Goal: Task Accomplishment & Management: Complete application form

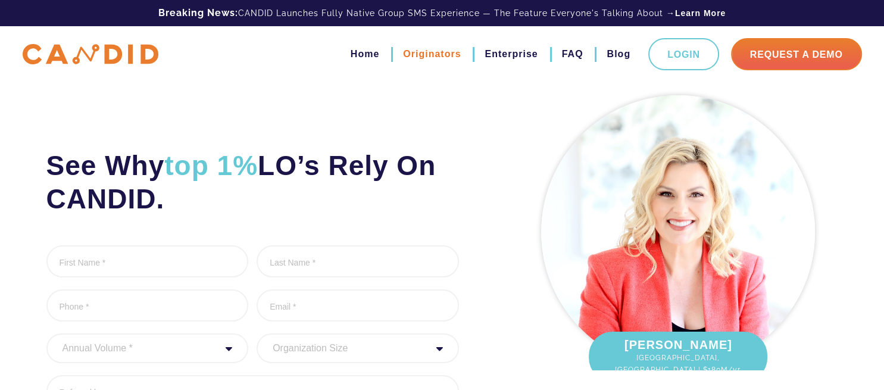
click at [436, 49] on link "Originators" at bounding box center [432, 54] width 58 height 20
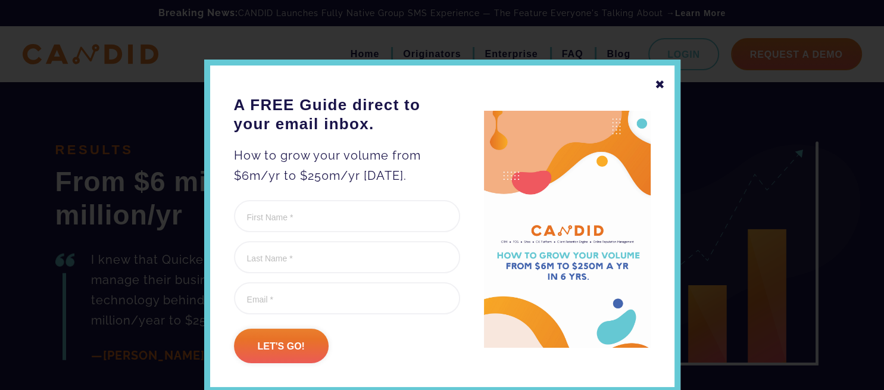
scroll to position [2674, 0]
click at [657, 80] on div "✖" at bounding box center [660, 84] width 11 height 20
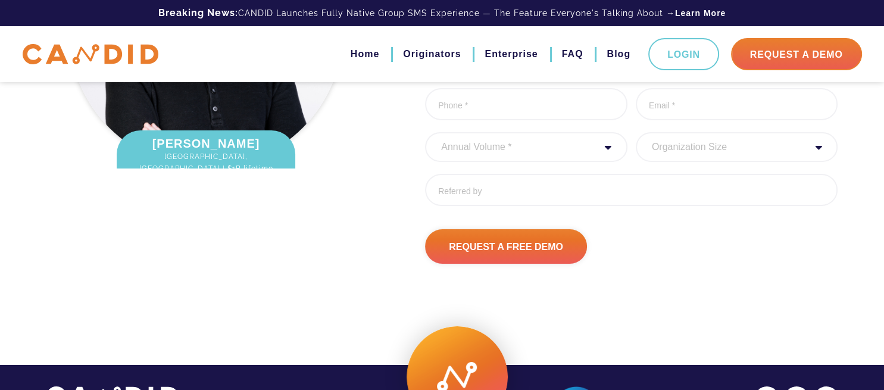
scroll to position [4141, 0]
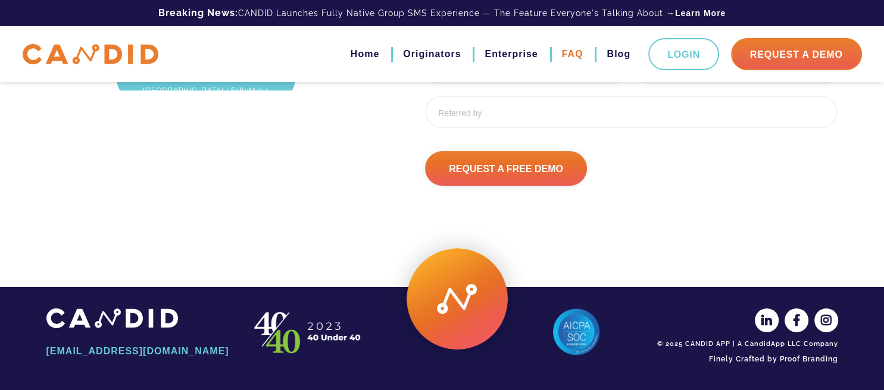
click at [579, 53] on link "FAQ" at bounding box center [572, 54] width 21 height 20
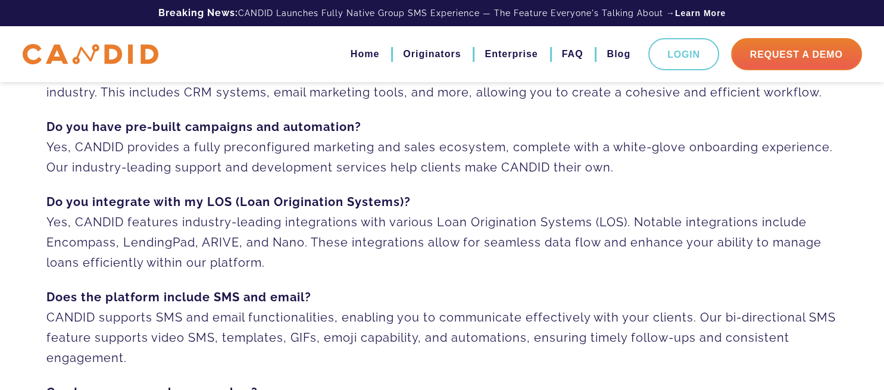
scroll to position [171, 0]
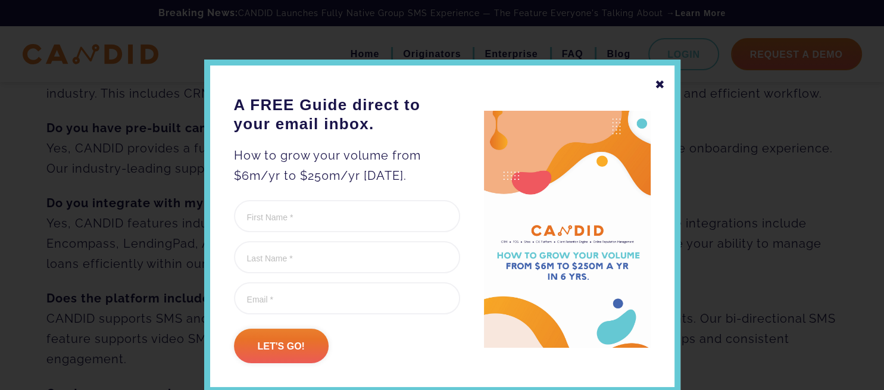
click at [655, 88] on div "✖" at bounding box center [660, 84] width 11 height 20
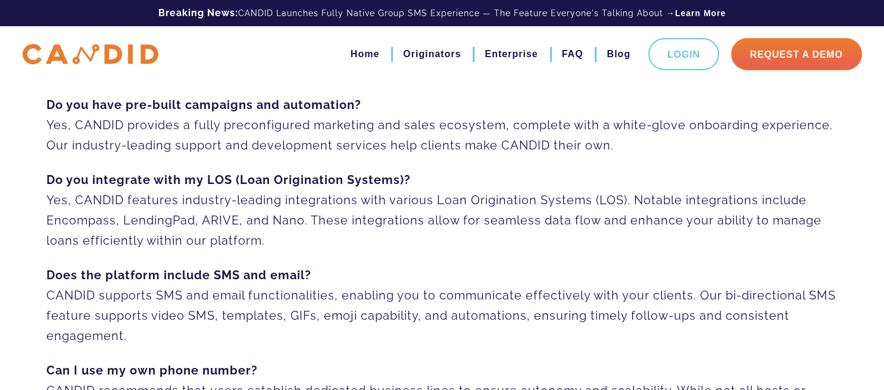
scroll to position [0, 0]
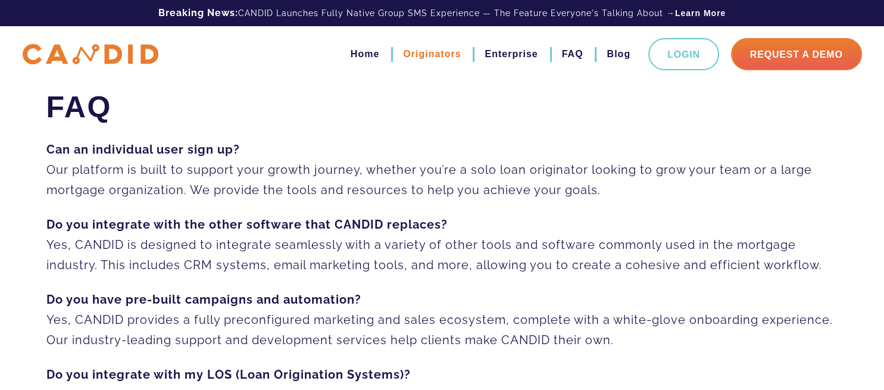
click at [451, 49] on link "Originators" at bounding box center [432, 54] width 58 height 20
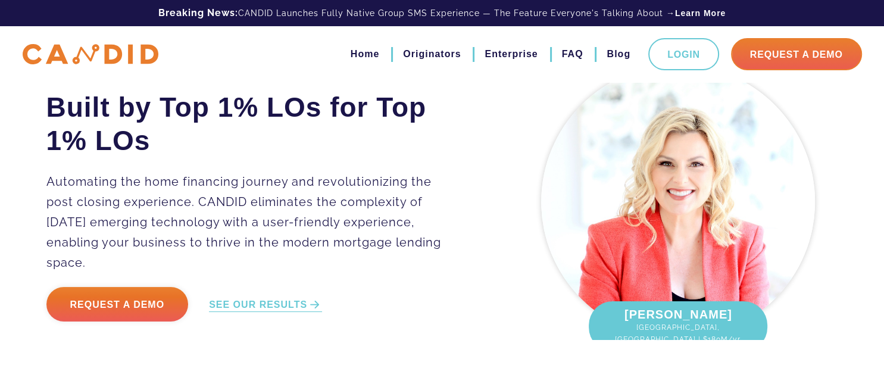
scroll to position [40, 0]
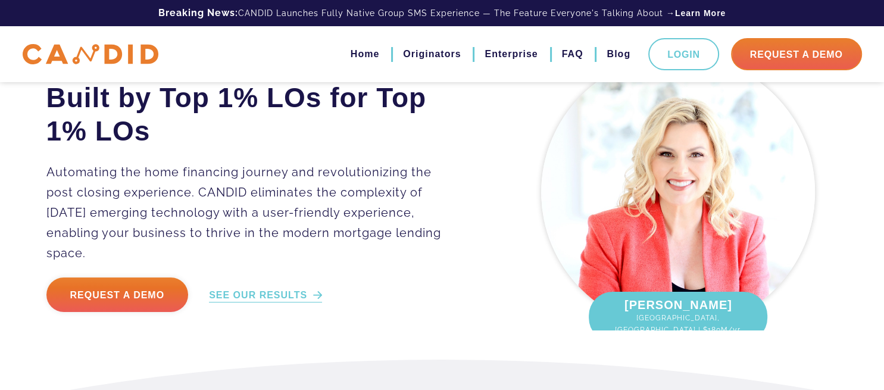
click at [276, 289] on link "SEE OUR RESULTS" at bounding box center [265, 296] width 113 height 14
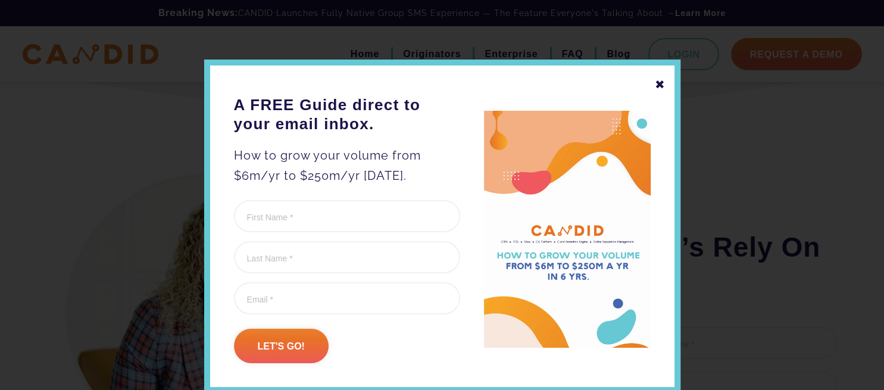
scroll to position [3721, 0]
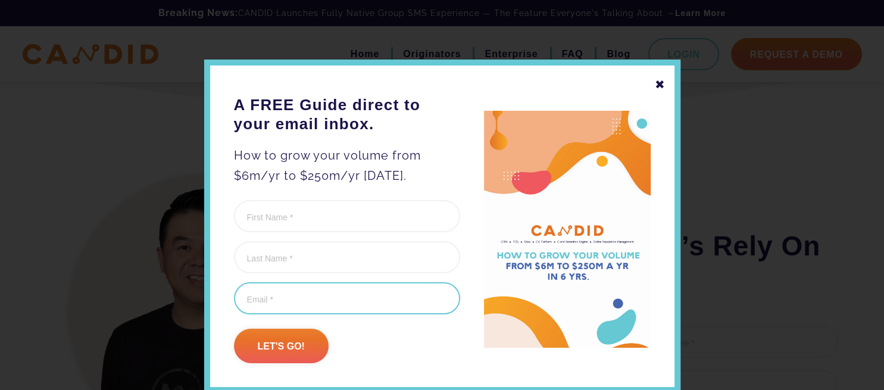
click at [276, 288] on input "Email (Required)" at bounding box center [347, 298] width 226 height 32
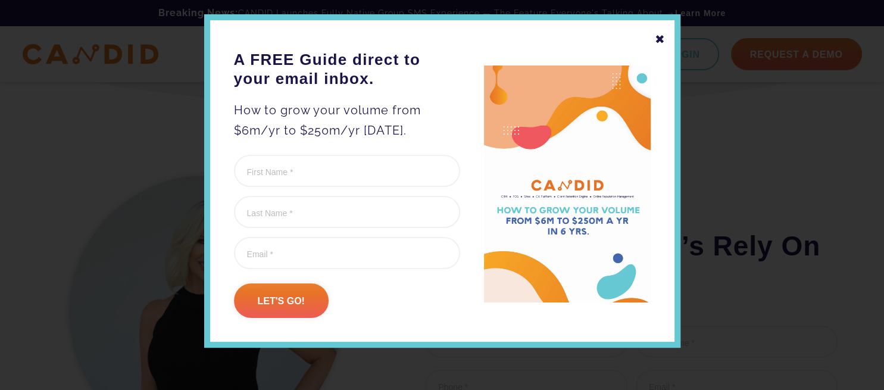
click at [327, 155] on div at bounding box center [347, 171] width 226 height 32
click at [308, 170] on input "First Name (Required)" at bounding box center [347, 171] width 226 height 32
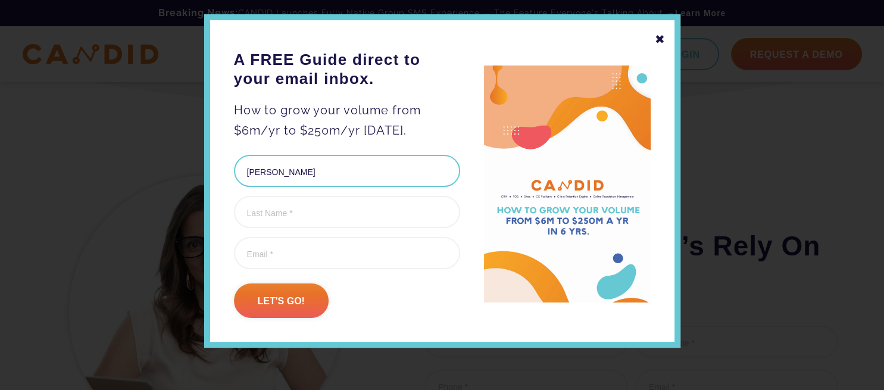
type input "Alex"
type input "Lanala"
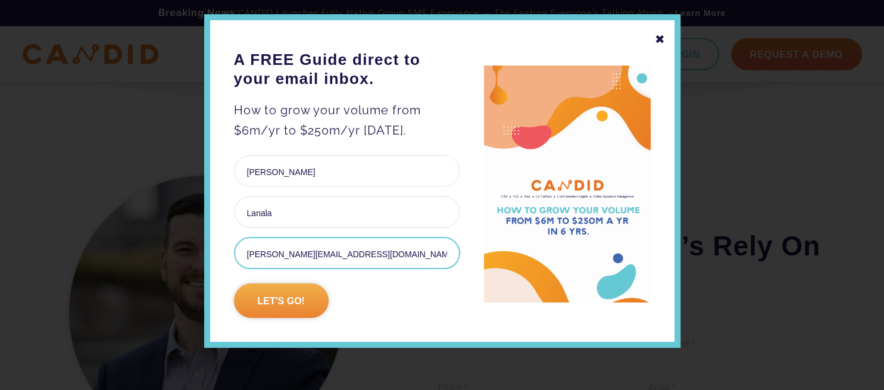
type input "alanala@legacy-mortgage.com"
click at [258, 298] on input "Let's go!" at bounding box center [281, 300] width 95 height 35
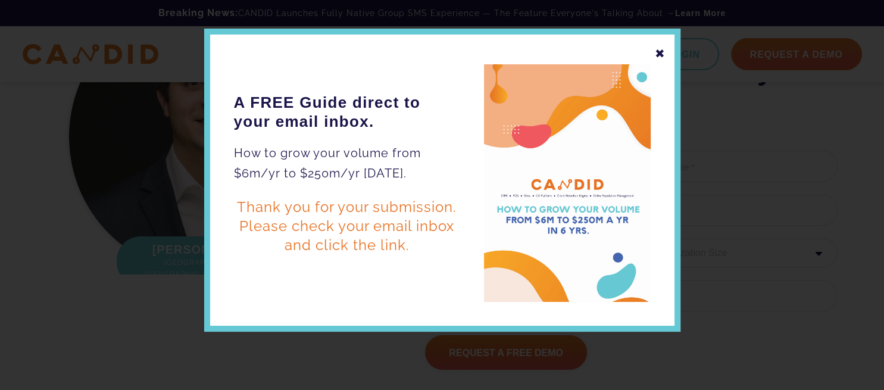
scroll to position [0, 0]
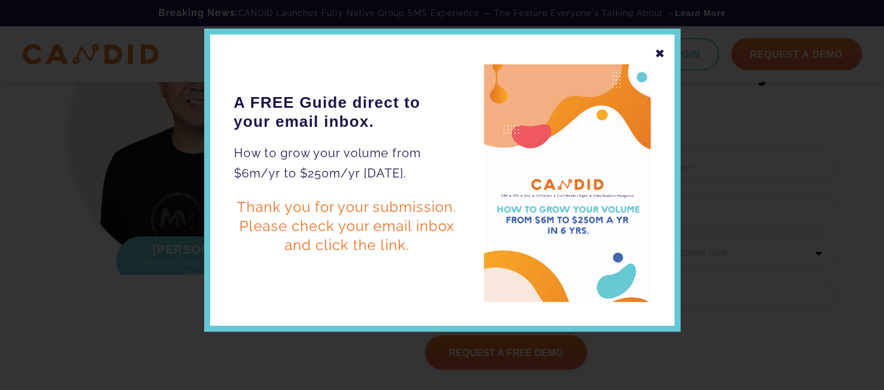
click at [655, 54] on div "✖" at bounding box center [660, 53] width 11 height 20
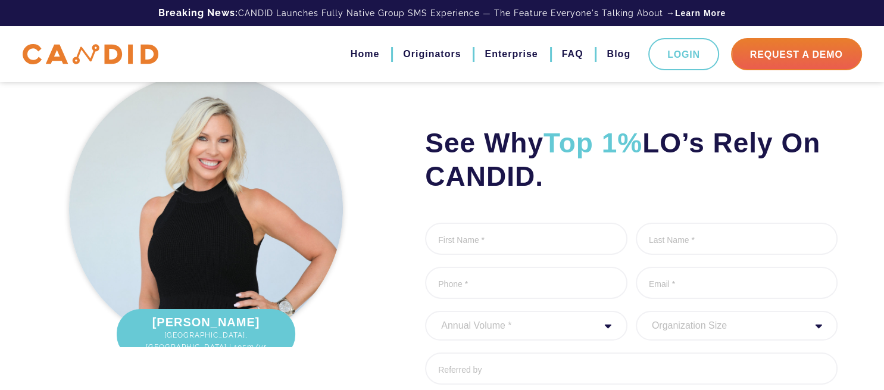
scroll to position [3632, 0]
